Goal: Leave review/rating: Leave review/rating

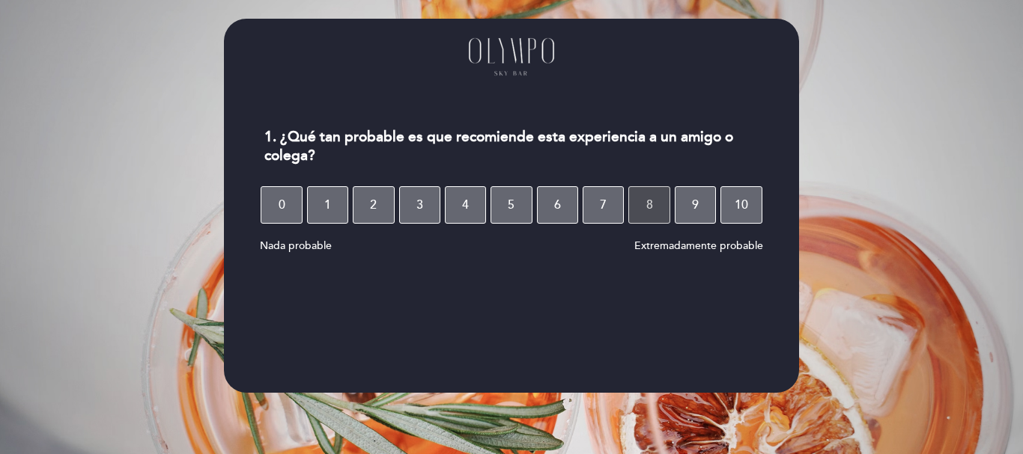
click at [656, 207] on button "8" at bounding box center [648, 204] width 41 height 37
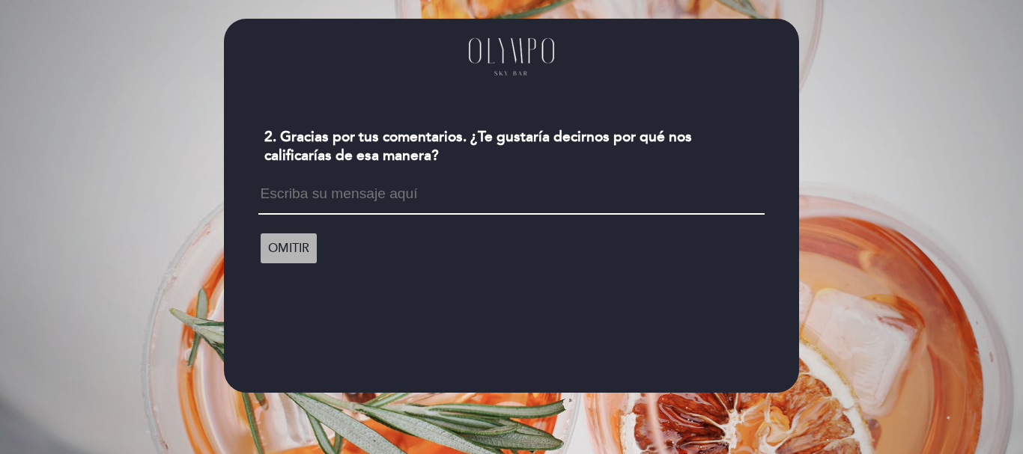
click at [275, 253] on span "OMITIR" at bounding box center [288, 249] width 41 height 42
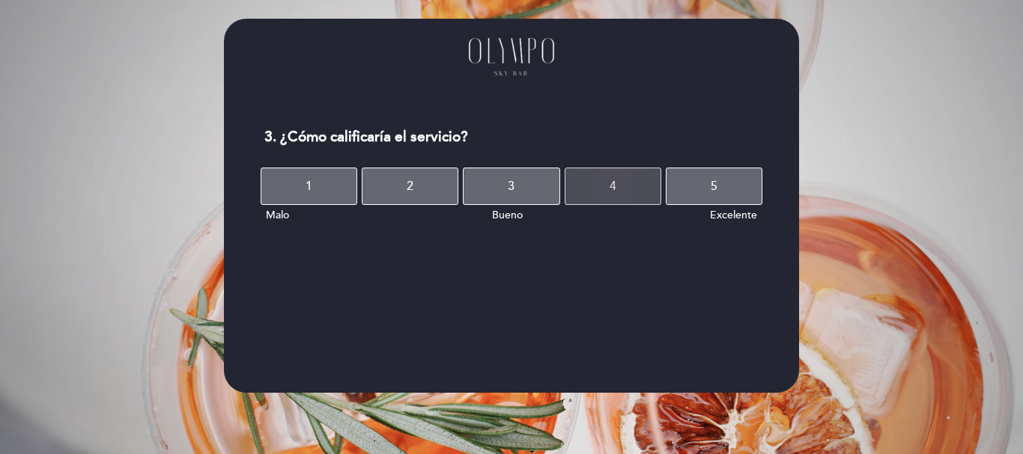
click at [607, 187] on button "4" at bounding box center [612, 186] width 97 height 37
click at [624, 187] on button "4" at bounding box center [612, 186] width 97 height 37
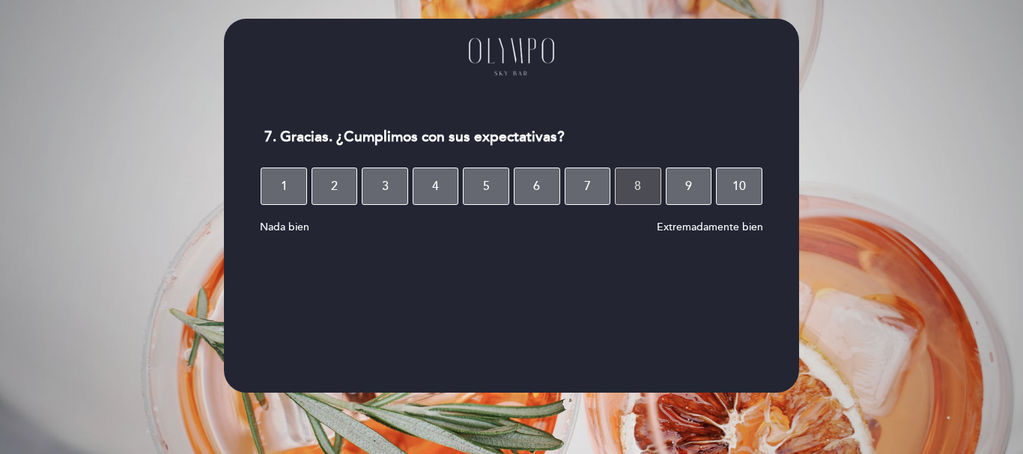
click at [647, 190] on button "8" at bounding box center [638, 186] width 46 height 37
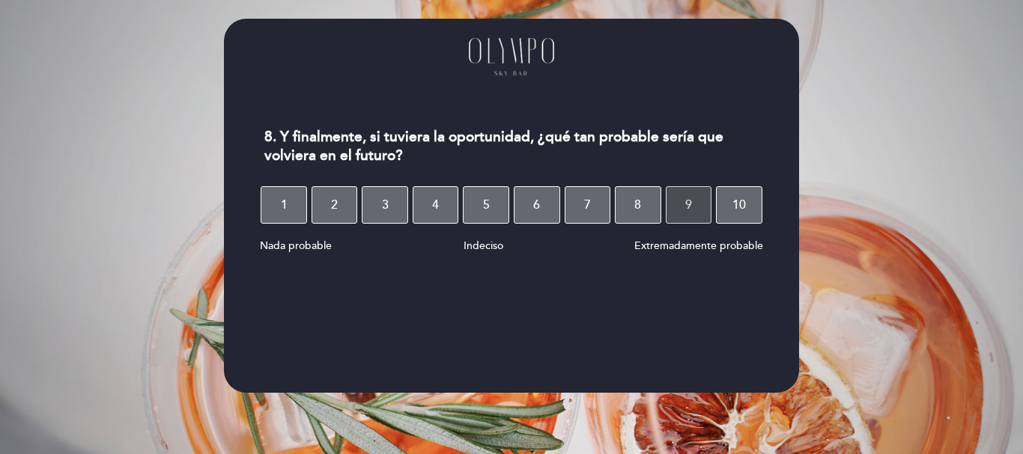
click at [692, 205] on button "9" at bounding box center [688, 204] width 46 height 37
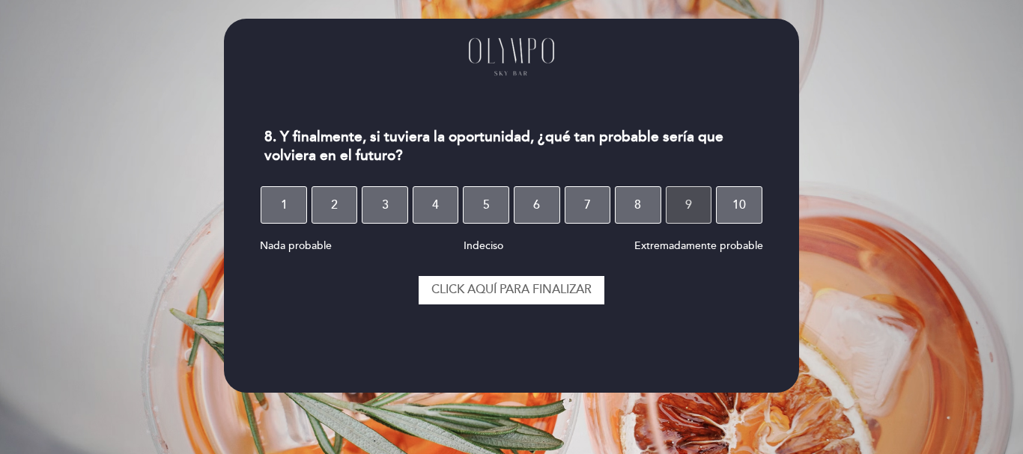
select select "es"
